Goal: Check status: Check status

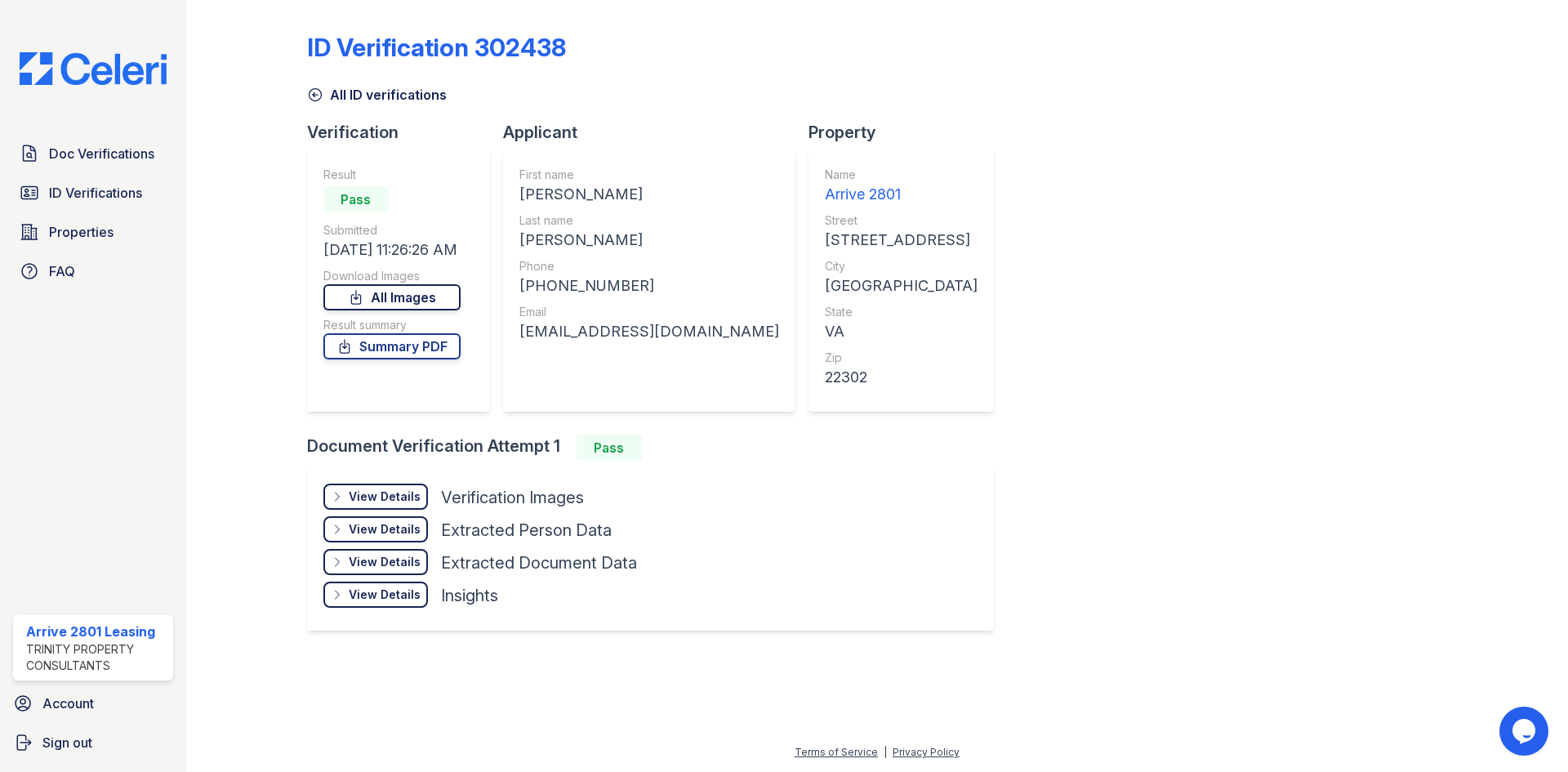
click at [399, 298] on link "All Images" at bounding box center [391, 298] width 137 height 26
click at [373, 348] on link "Summary PDF" at bounding box center [391, 346] width 137 height 26
click at [118, 159] on span "Doc Verifications" at bounding box center [101, 154] width 105 height 19
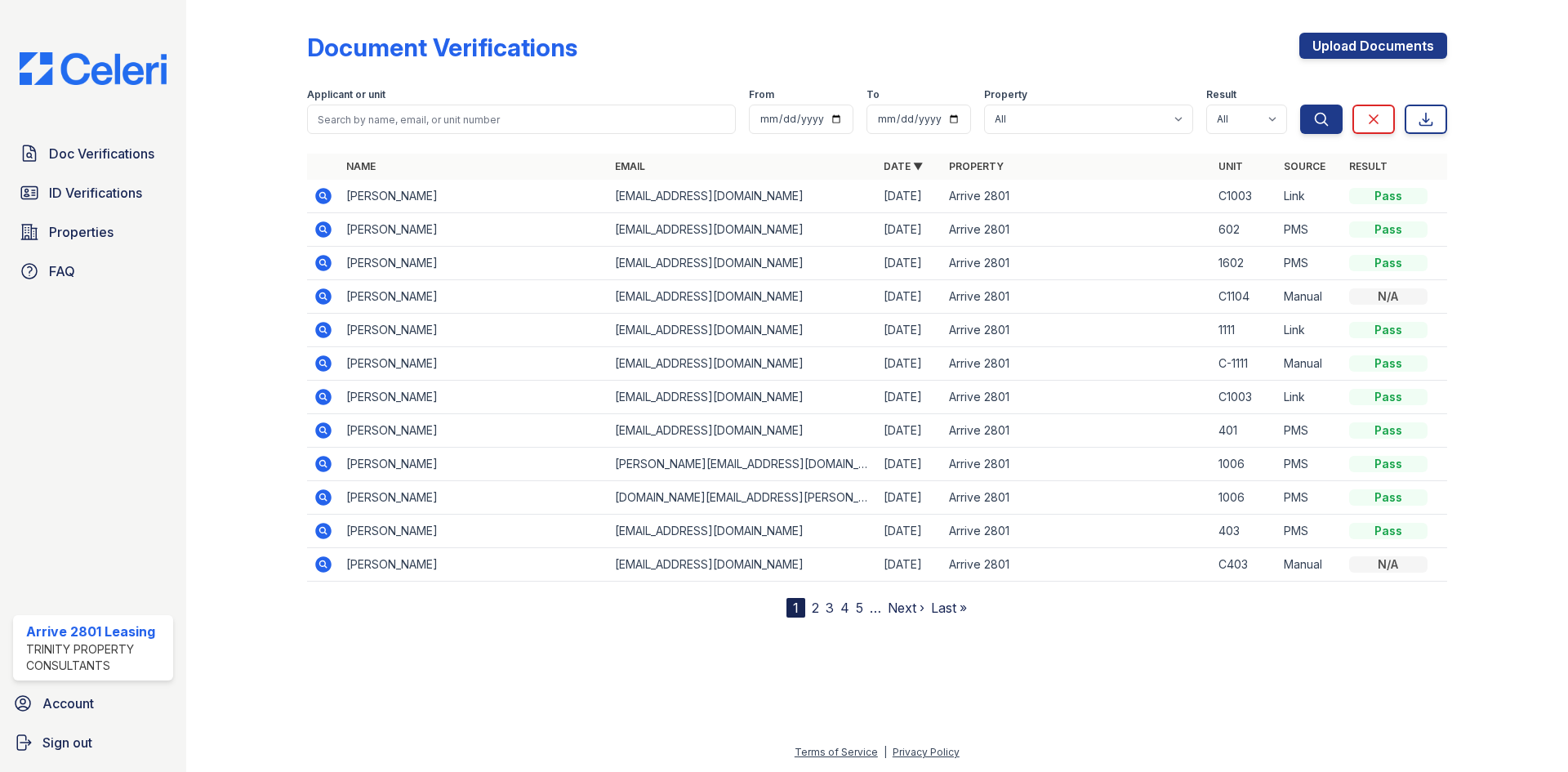
click at [330, 231] on icon at bounding box center [323, 230] width 16 height 16
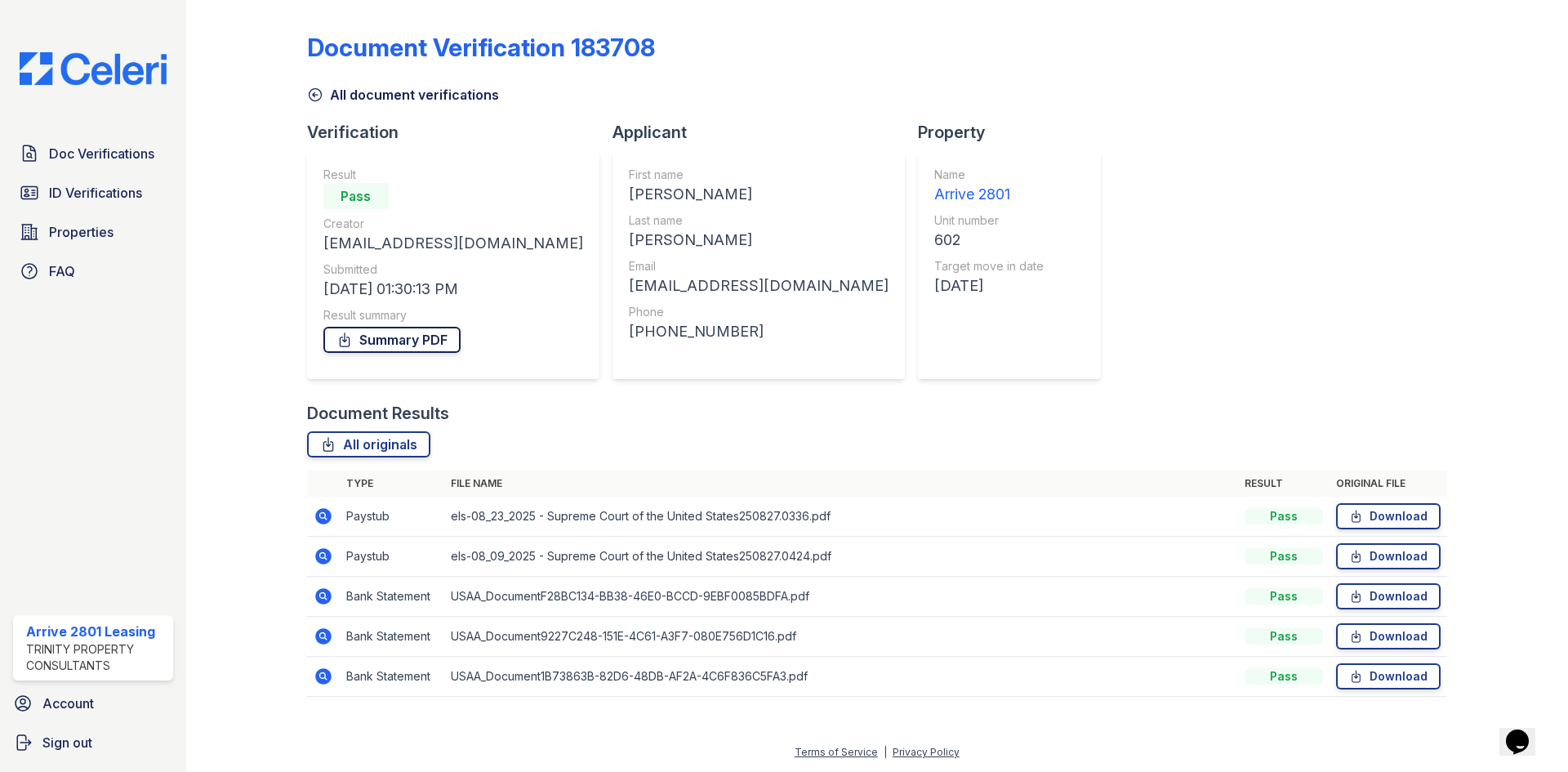
click at [432, 344] on link "Summary PDF" at bounding box center [391, 340] width 137 height 26
click at [114, 195] on span "ID Verifications" at bounding box center [94, 193] width 93 height 19
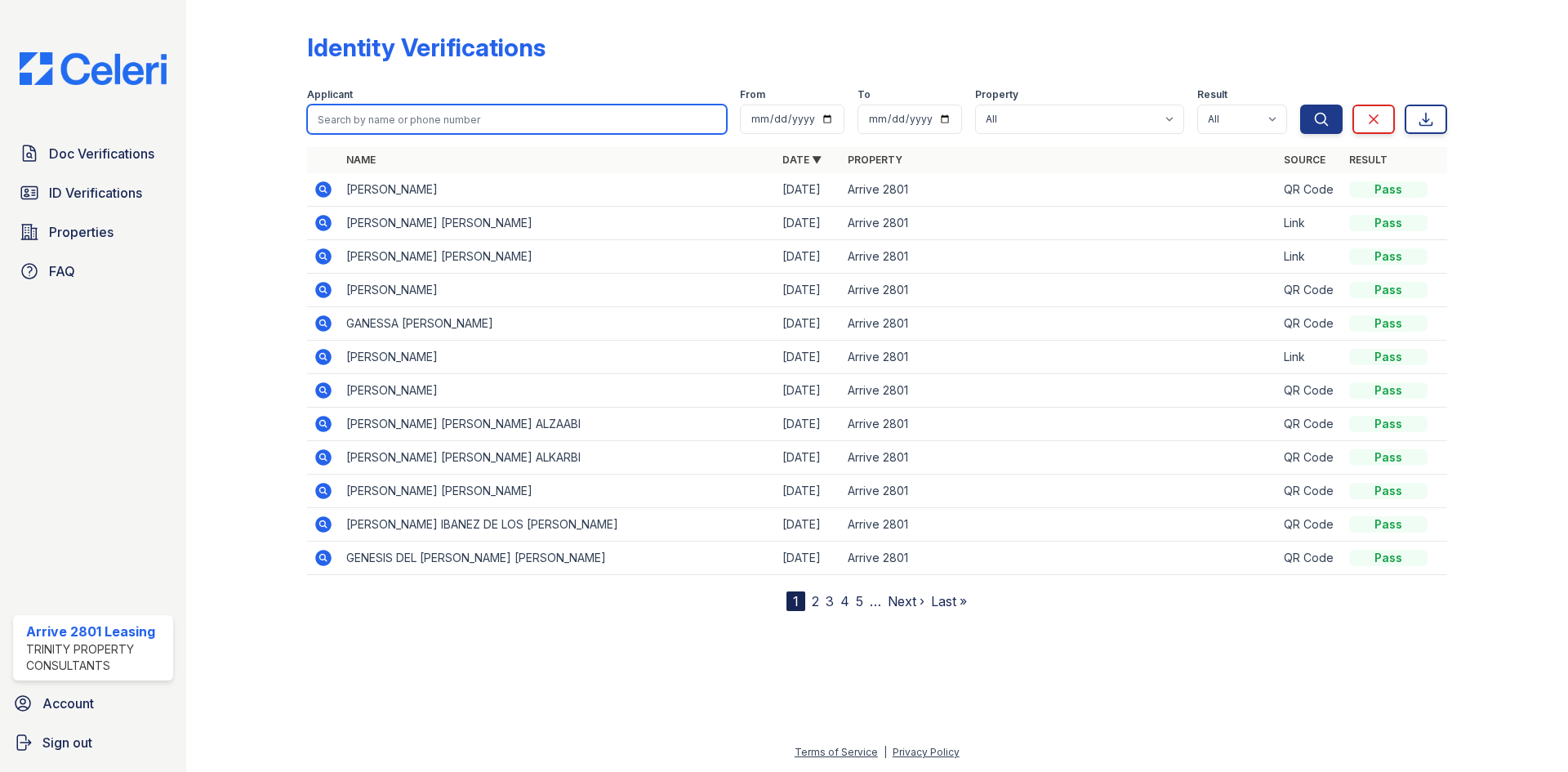
click at [425, 115] on input "search" at bounding box center [516, 118] width 419 height 29
type input "darlin"
click at [1300, 104] on button "Search" at bounding box center [1321, 118] width 42 height 29
